Goal: Information Seeking & Learning: Learn about a topic

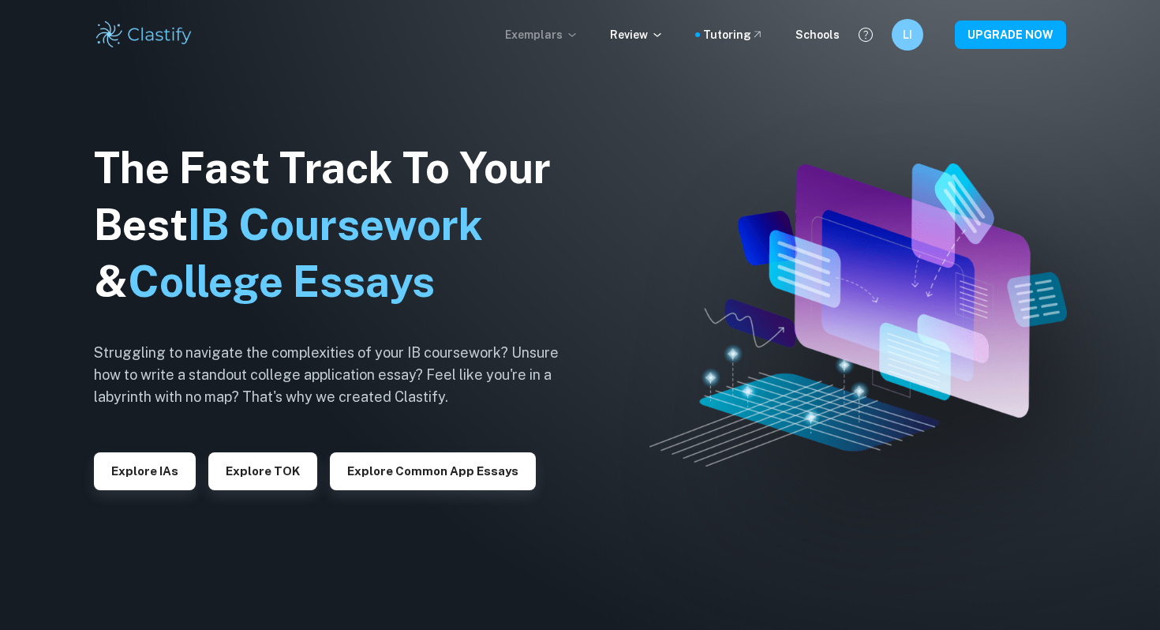
click at [563, 36] on p "Exemplars" at bounding box center [541, 34] width 73 height 17
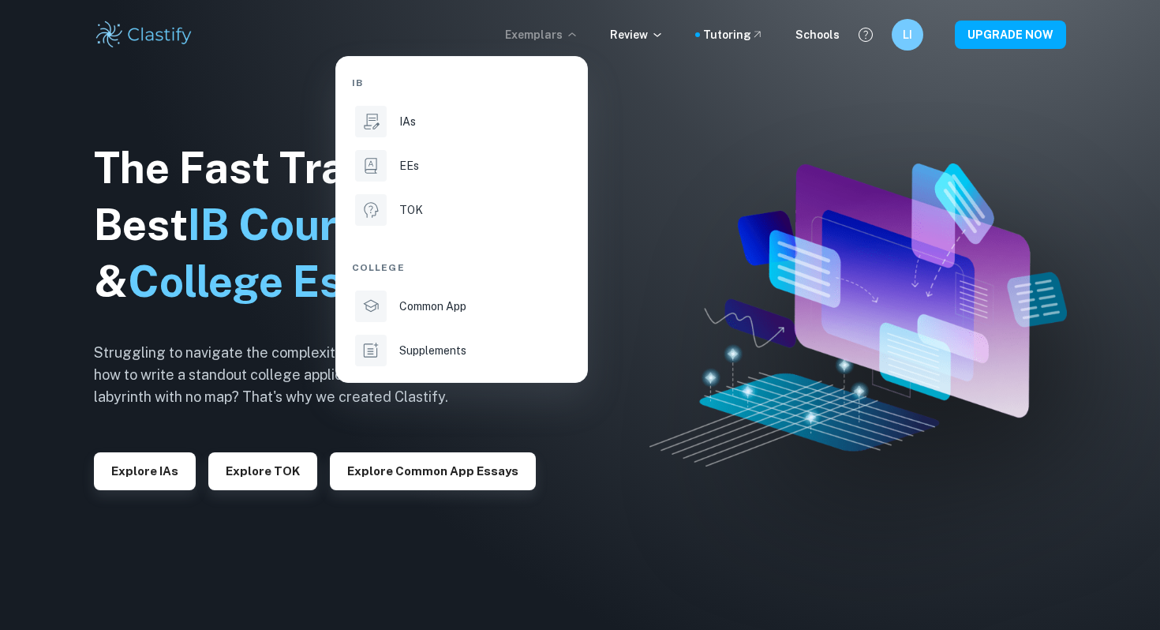
click at [362, 88] on span "IB" at bounding box center [357, 83] width 11 height 14
click at [159, 281] on div at bounding box center [580, 315] width 1160 height 630
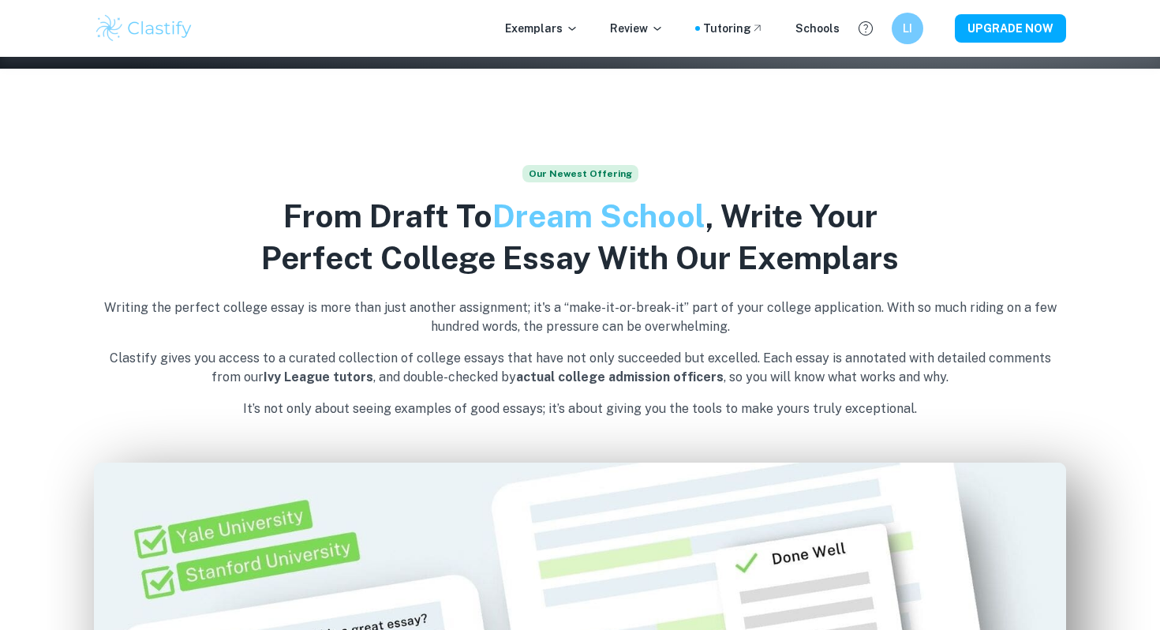
scroll to position [166, 0]
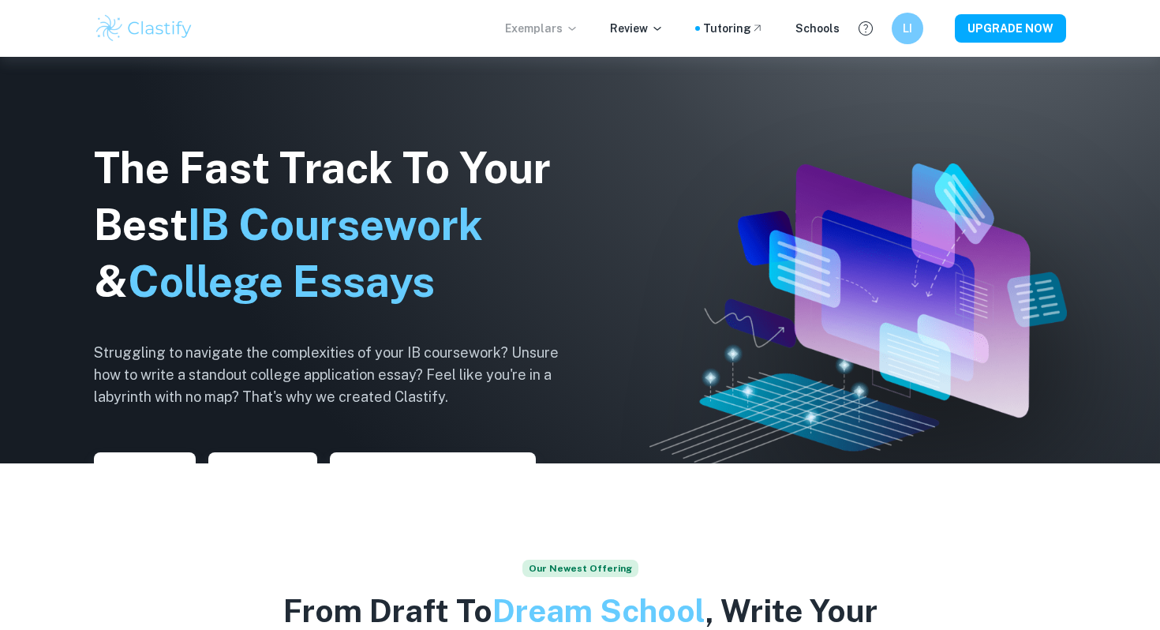
click at [569, 35] on p "Exemplars" at bounding box center [541, 28] width 73 height 17
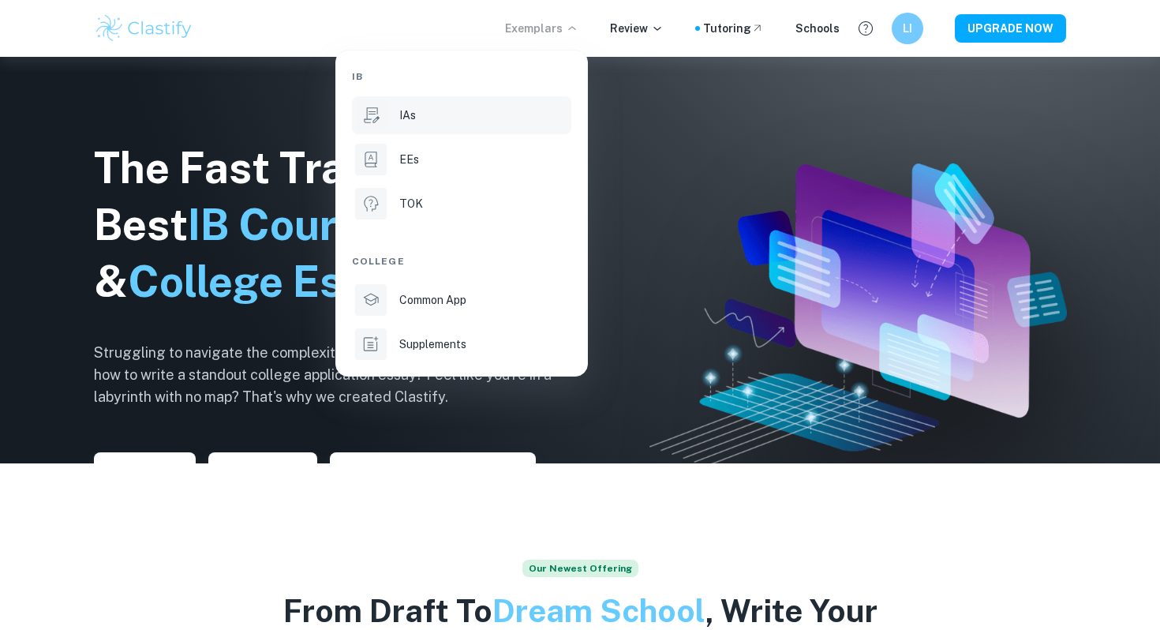
click at [410, 114] on p "IAs" at bounding box center [407, 115] width 17 height 17
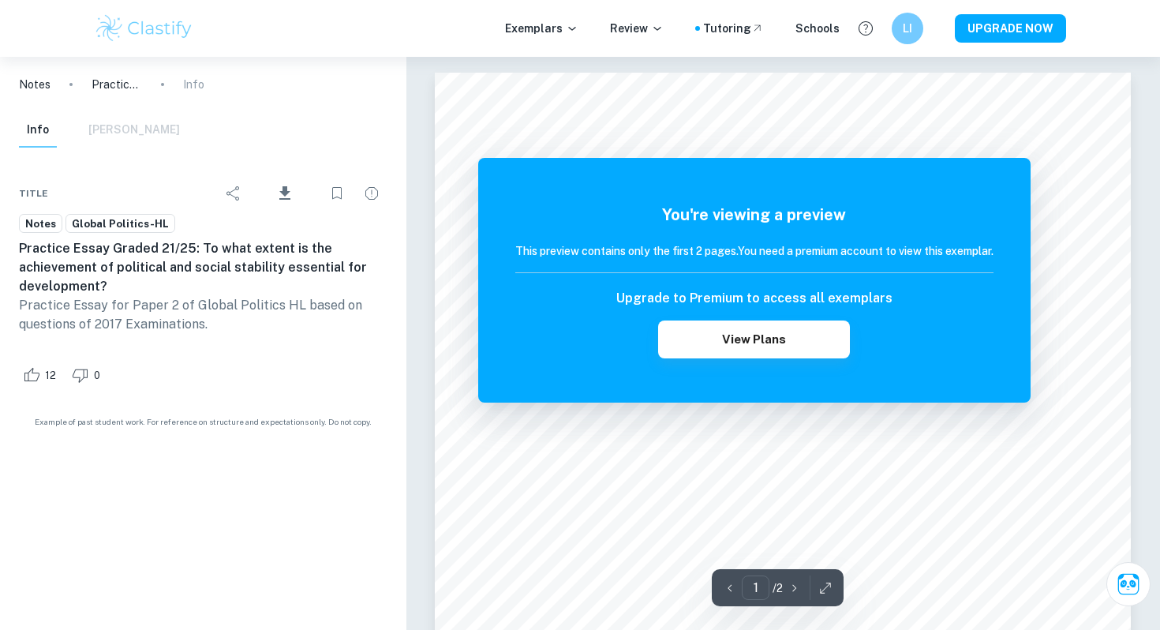
click at [819, 232] on div "You're viewing a preview This preview contains only the first 2 pages. You need…" at bounding box center [754, 280] width 478 height 155
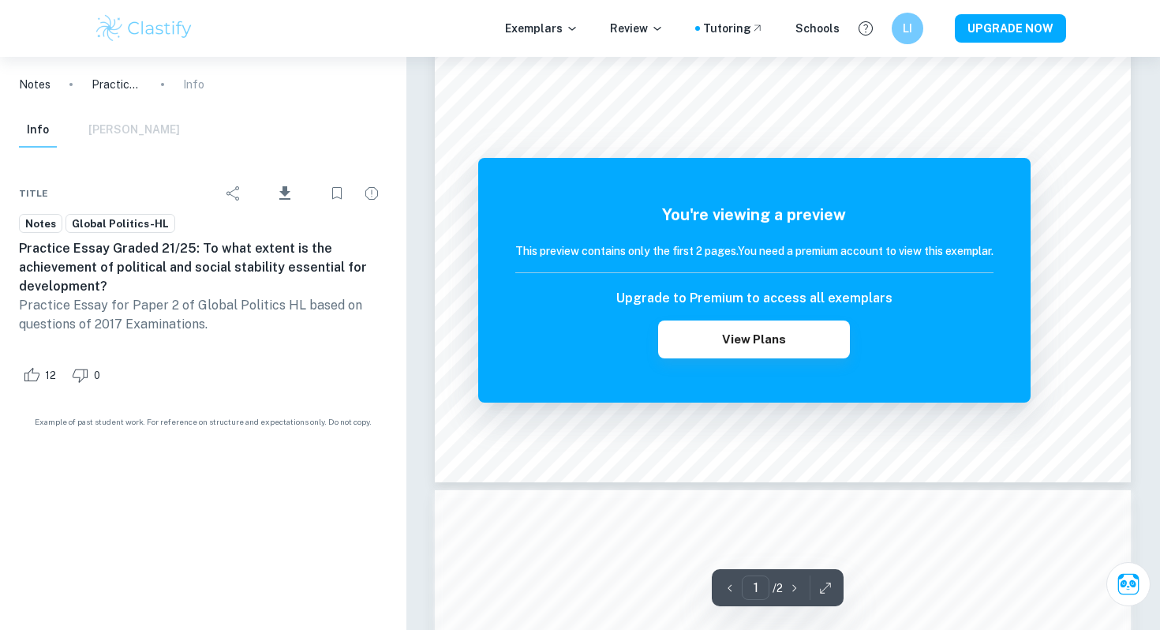
scroll to position [796, 0]
